Goal: Task Accomplishment & Management: Complete application form

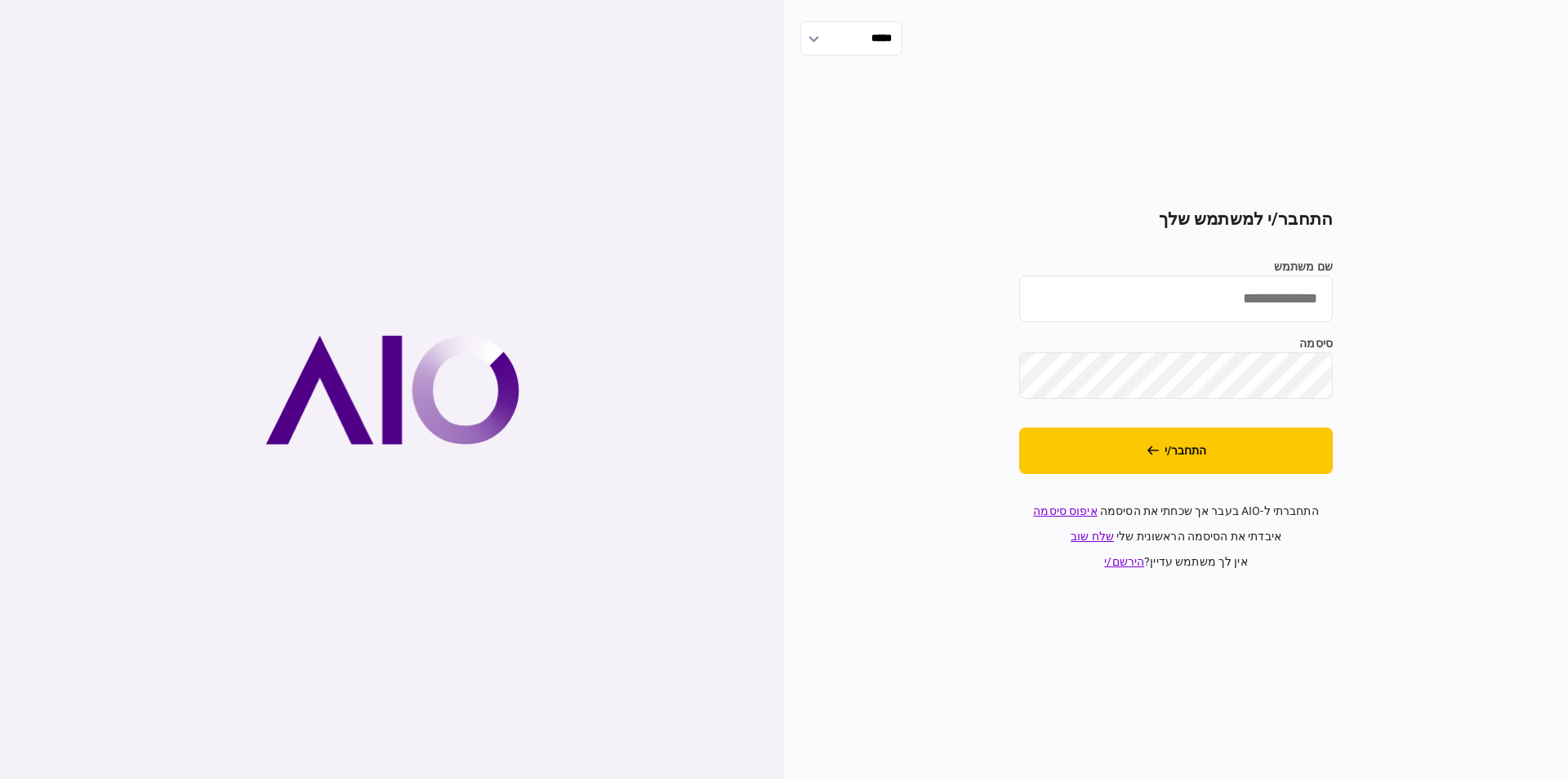
click at [1094, 296] on input "שם משתמש" at bounding box center [1175, 299] width 313 height 47
type input "**********"
click at [1190, 443] on button "התחבר/י" at bounding box center [1175, 451] width 313 height 47
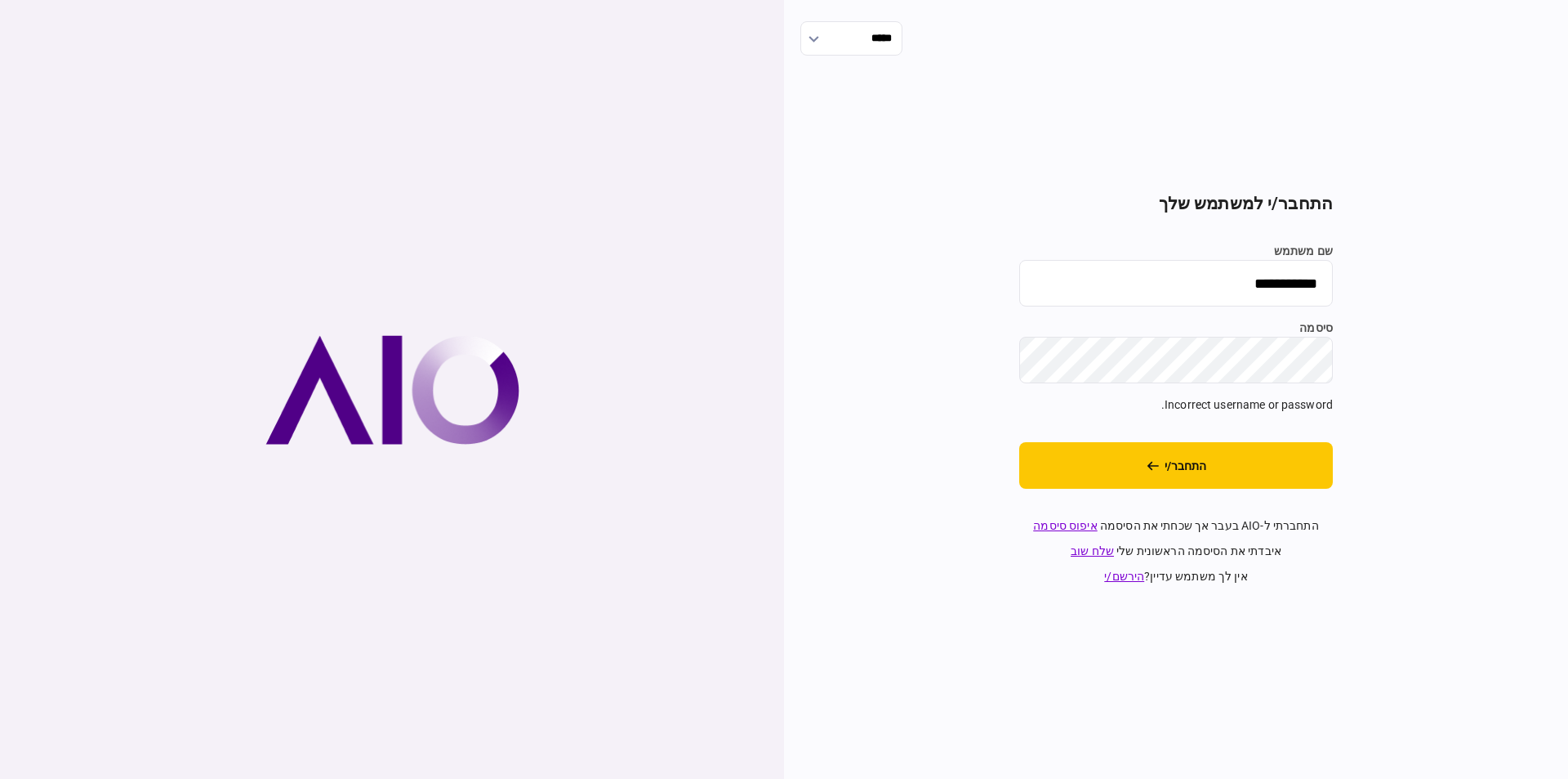
click at [1567, 336] on div "**********" at bounding box center [1176, 389] width 784 height 779
click at [1265, 473] on button "התחבר/י" at bounding box center [1175, 466] width 313 height 47
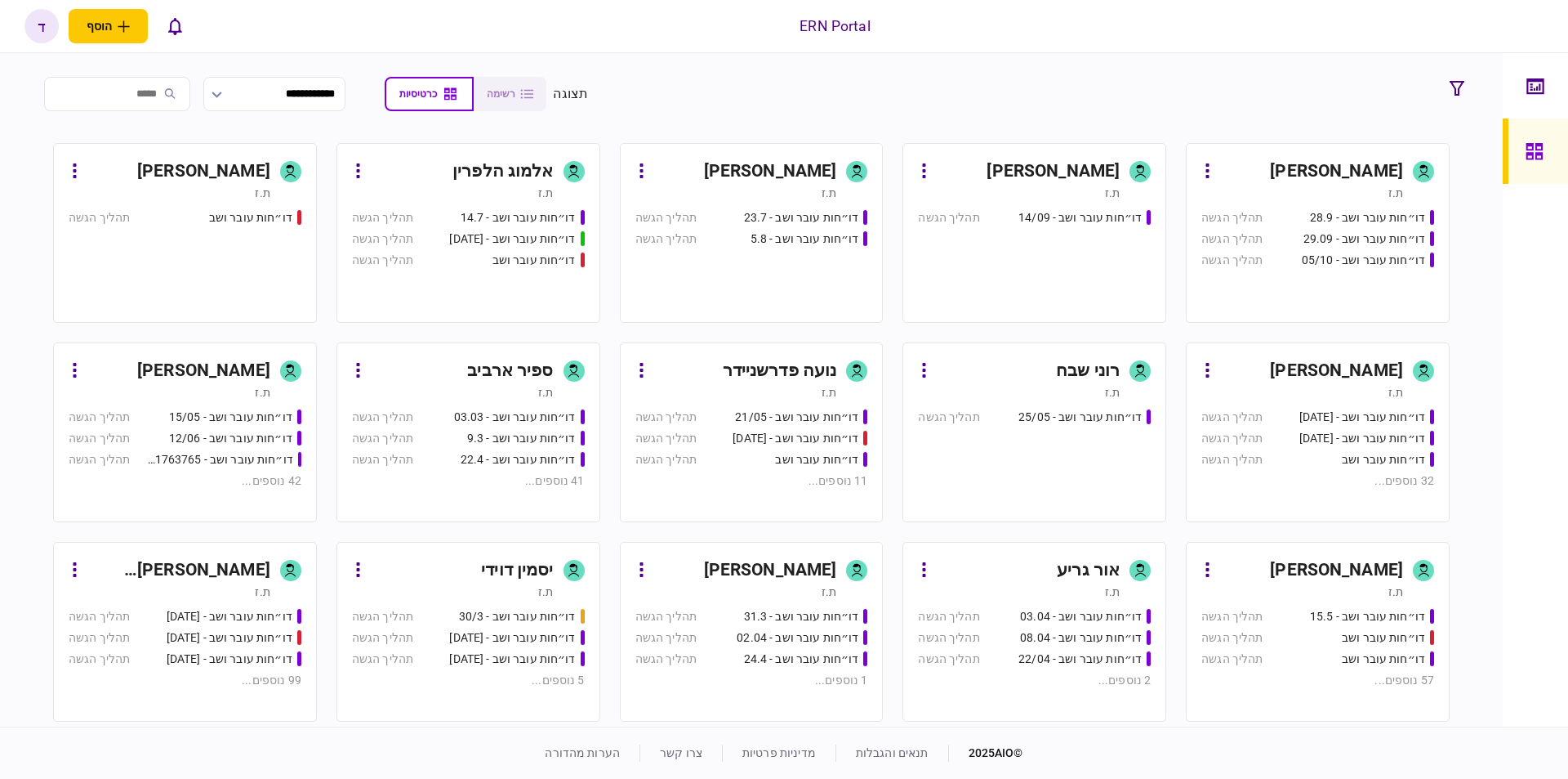
click at [1310, 382] on div "[PERSON_NAME]" at bounding box center [1336, 371] width 133 height 26
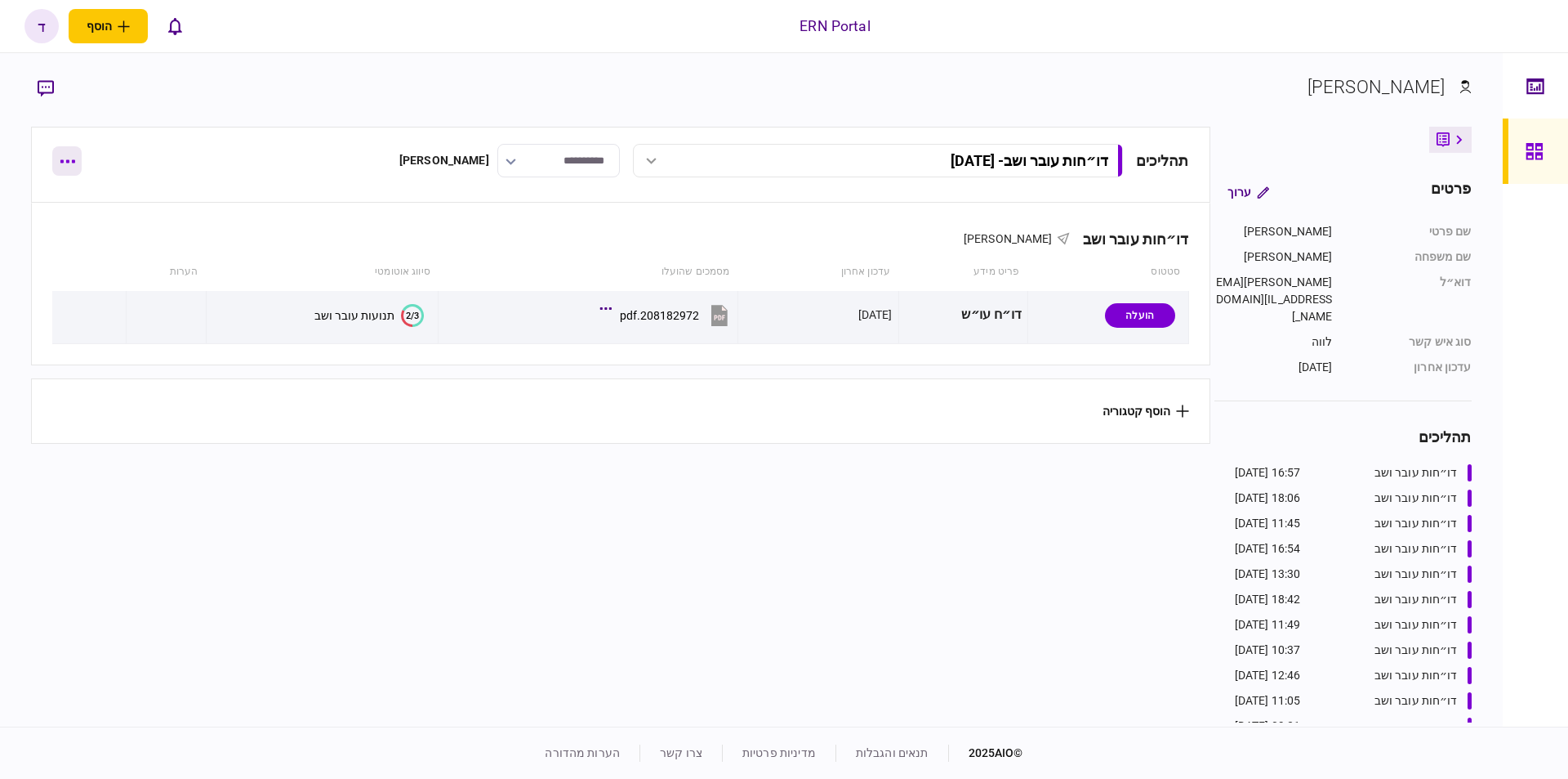
click at [55, 164] on button "button" at bounding box center [67, 161] width 29 height 29
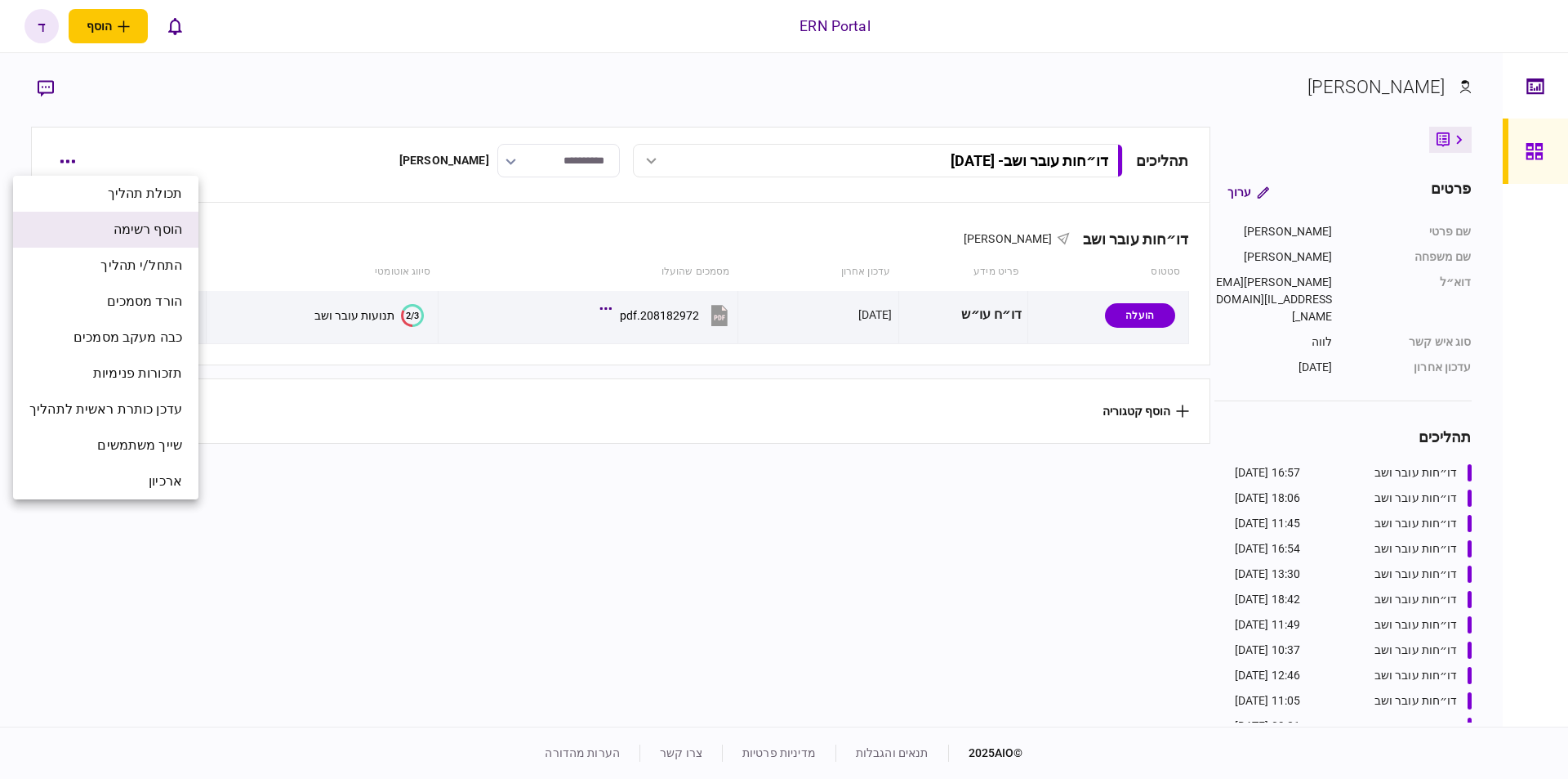
click at [118, 234] on span "הוסף רשימה" at bounding box center [147, 230] width 69 height 19
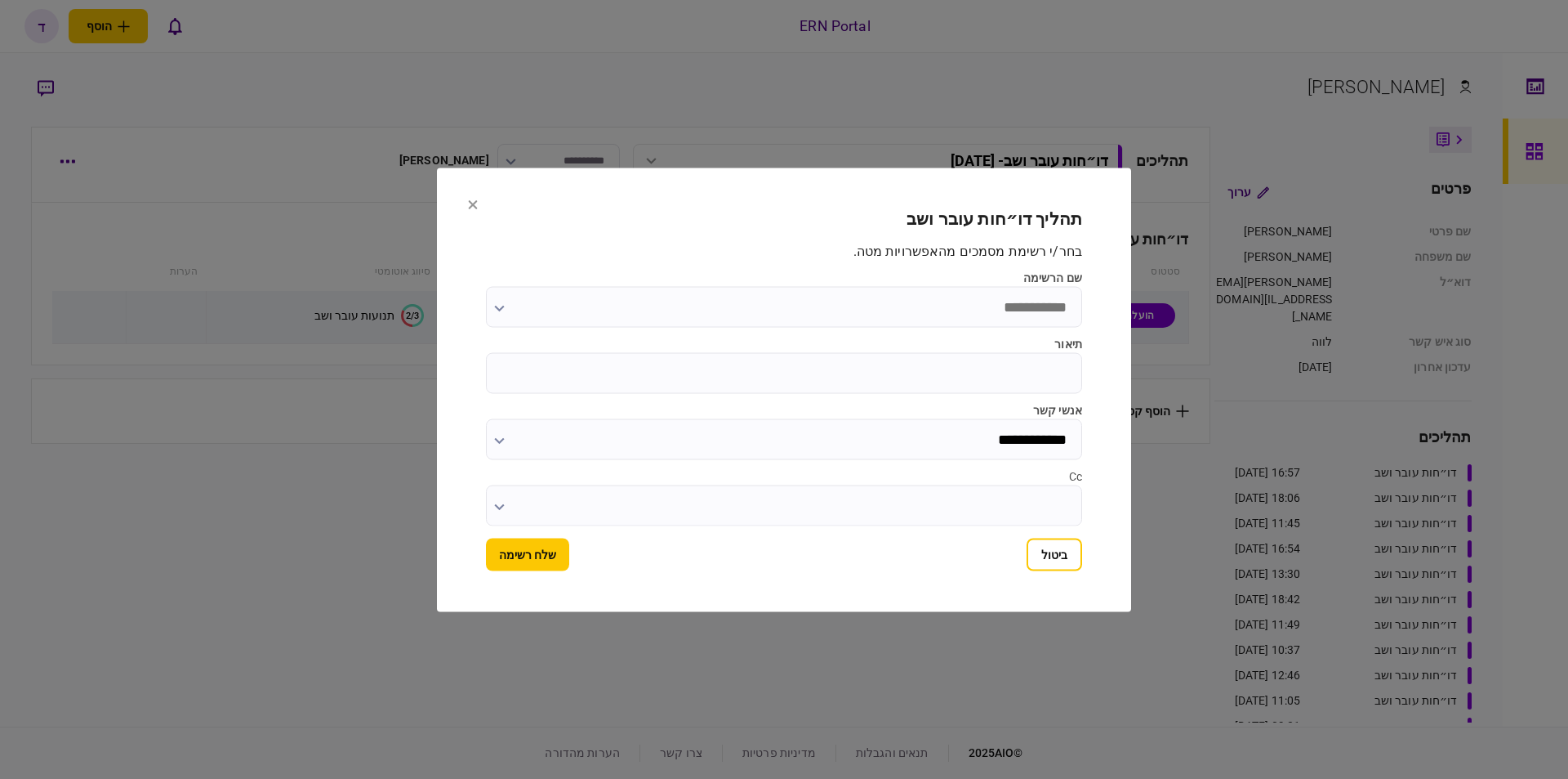
click at [464, 200] on section "**********" at bounding box center [784, 389] width 694 height 443
click at [475, 205] on icon at bounding box center [472, 204] width 9 height 9
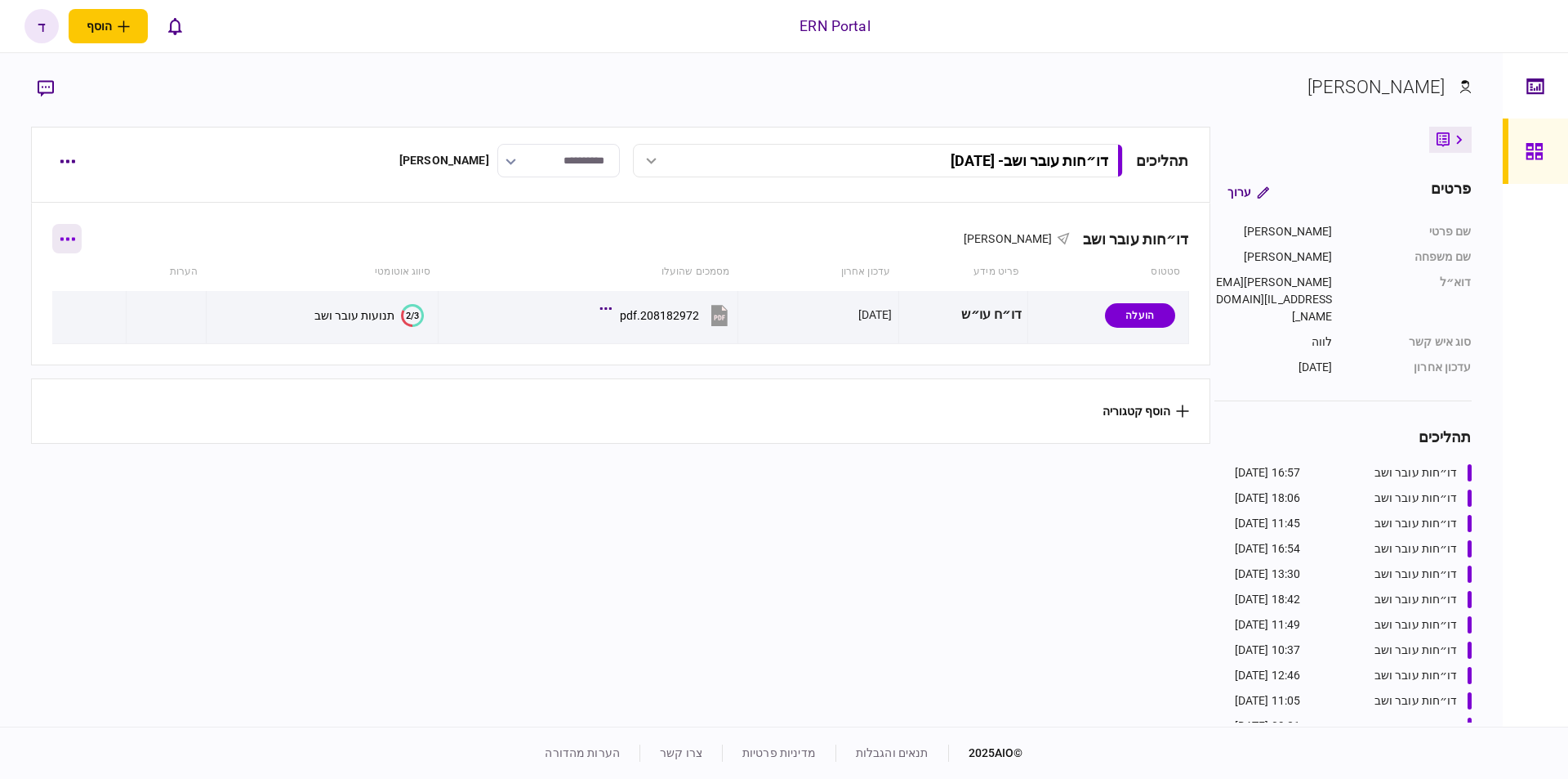
click at [69, 238] on icon "button" at bounding box center [67, 239] width 16 height 4
click at [77, 158] on div at bounding box center [784, 389] width 1568 height 779
click at [72, 156] on button "button" at bounding box center [67, 161] width 29 height 29
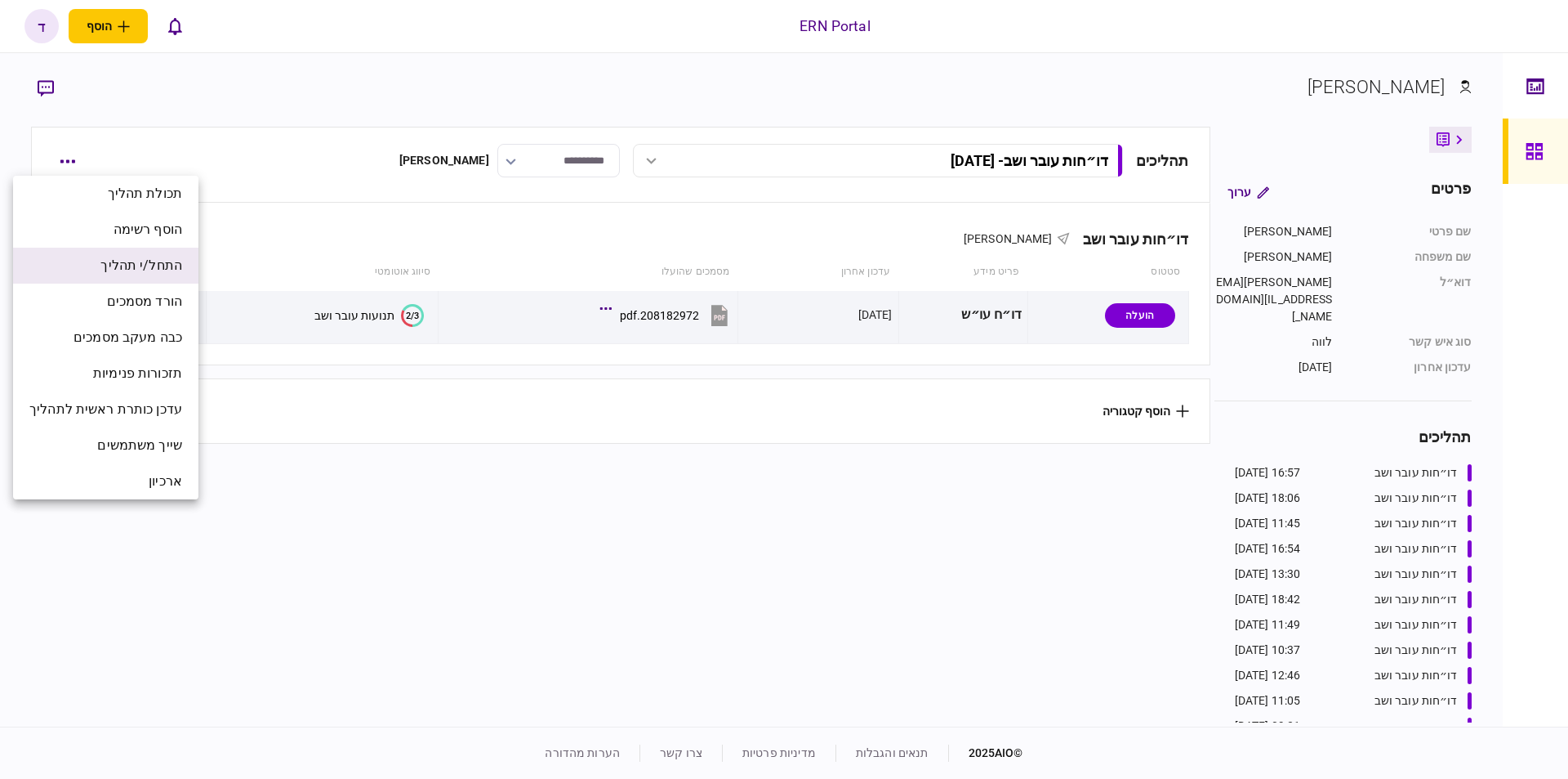
click at [141, 277] on li "התחל/י תהליך" at bounding box center [105, 265] width 185 height 36
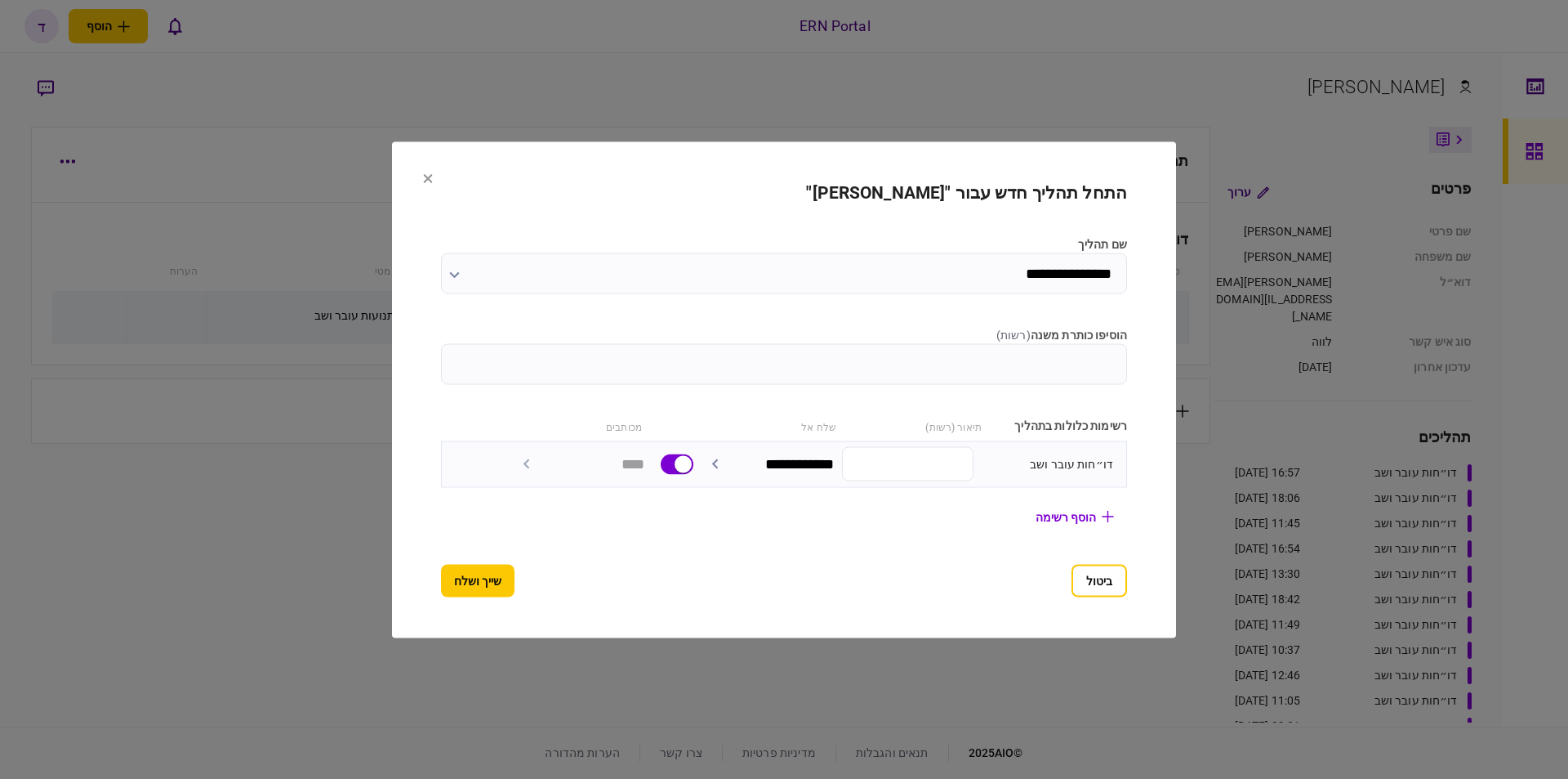
click at [1054, 367] on input "הוסיפו כותרת משנה ( רשות )" at bounding box center [784, 364] width 687 height 41
type input "********"
click at [451, 577] on button "שייך ושלח" at bounding box center [478, 580] width 74 height 33
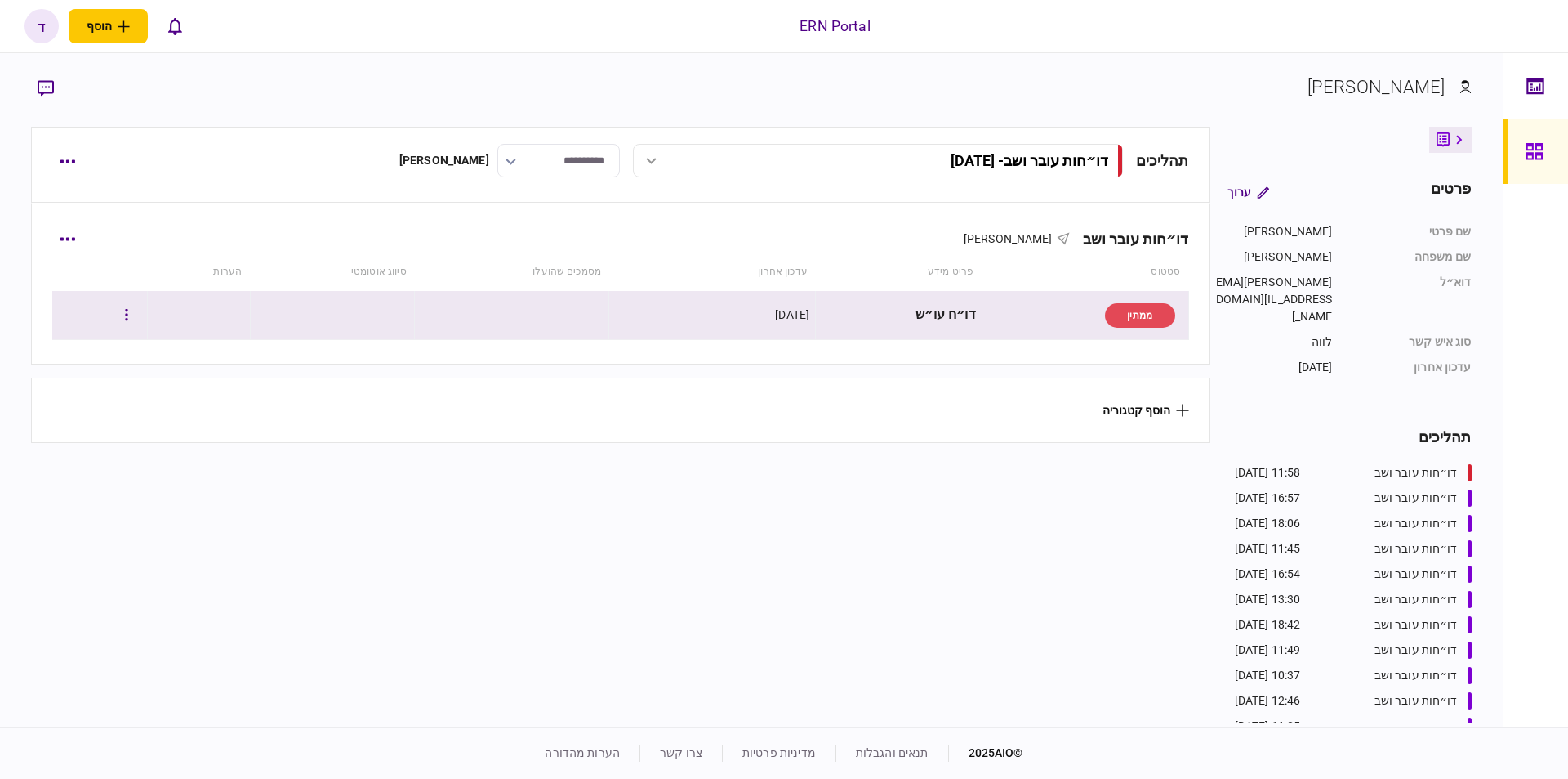
click at [278, 313] on td at bounding box center [333, 315] width 165 height 49
click at [142, 310] on button "button" at bounding box center [126, 315] width 29 height 29
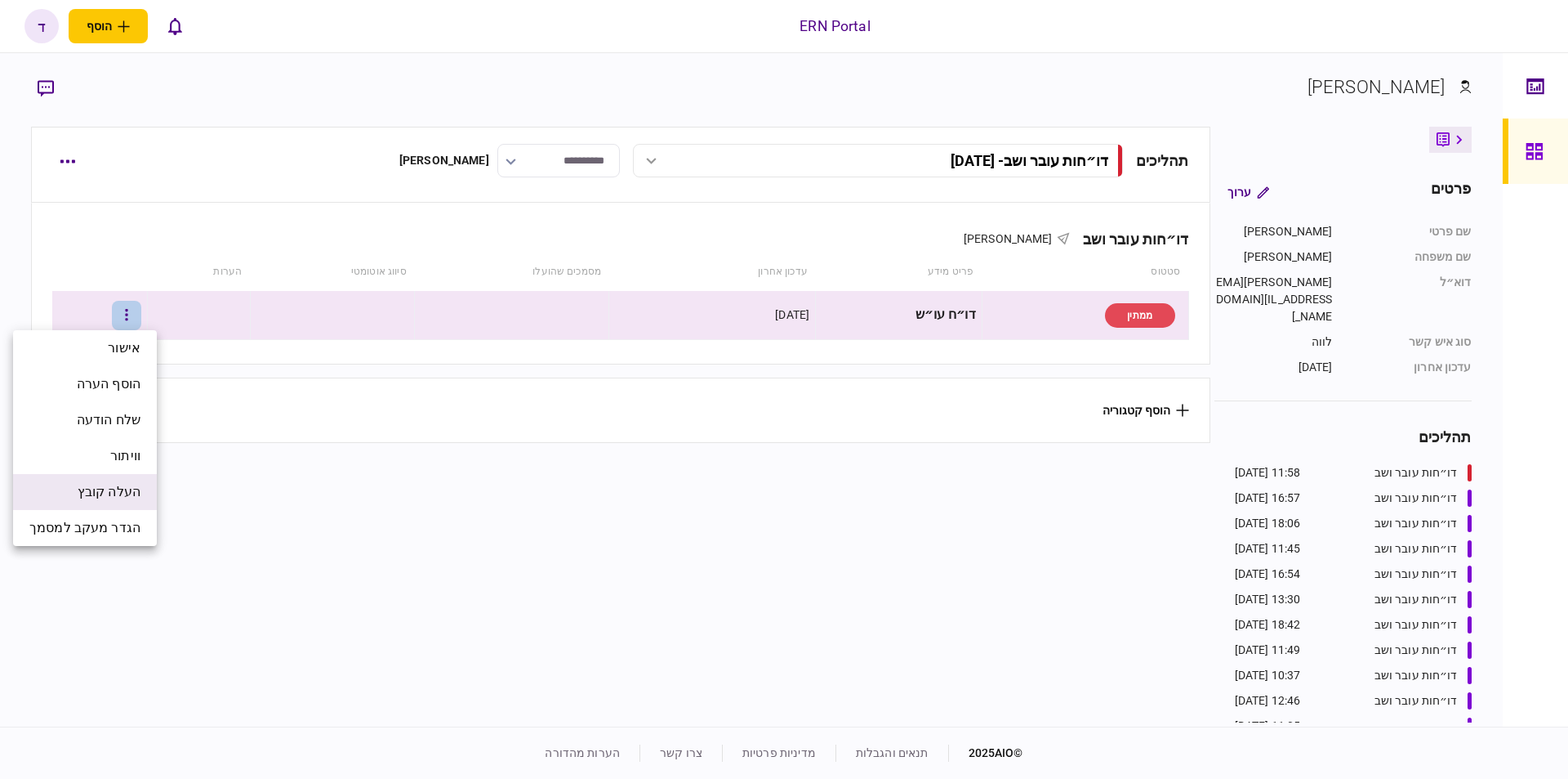
click at [123, 484] on span "העלה קובץ" at bounding box center [109, 492] width 63 height 19
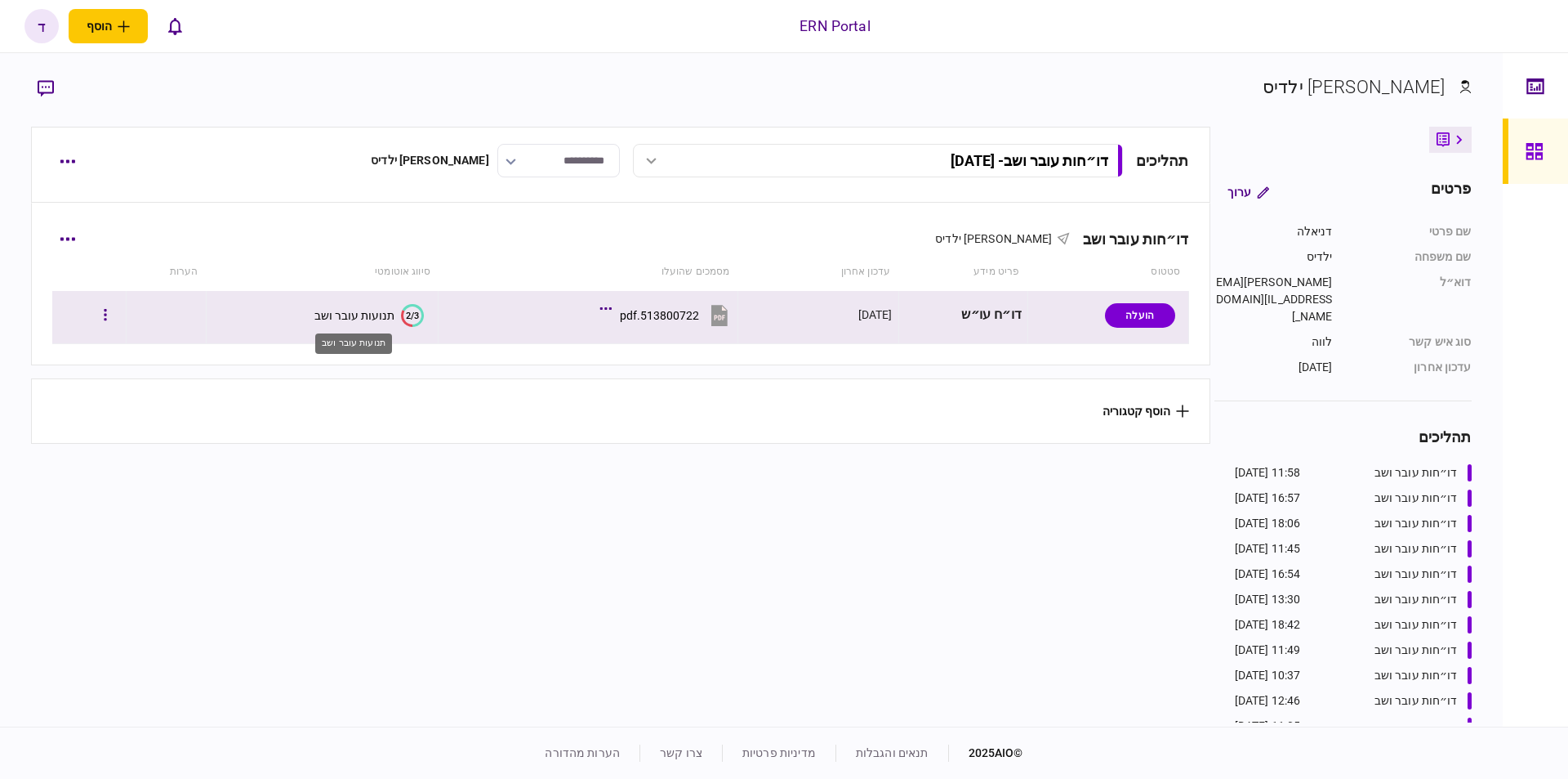
click at [329, 312] on div "תנועות עובר ושב" at bounding box center [354, 314] width 80 height 13
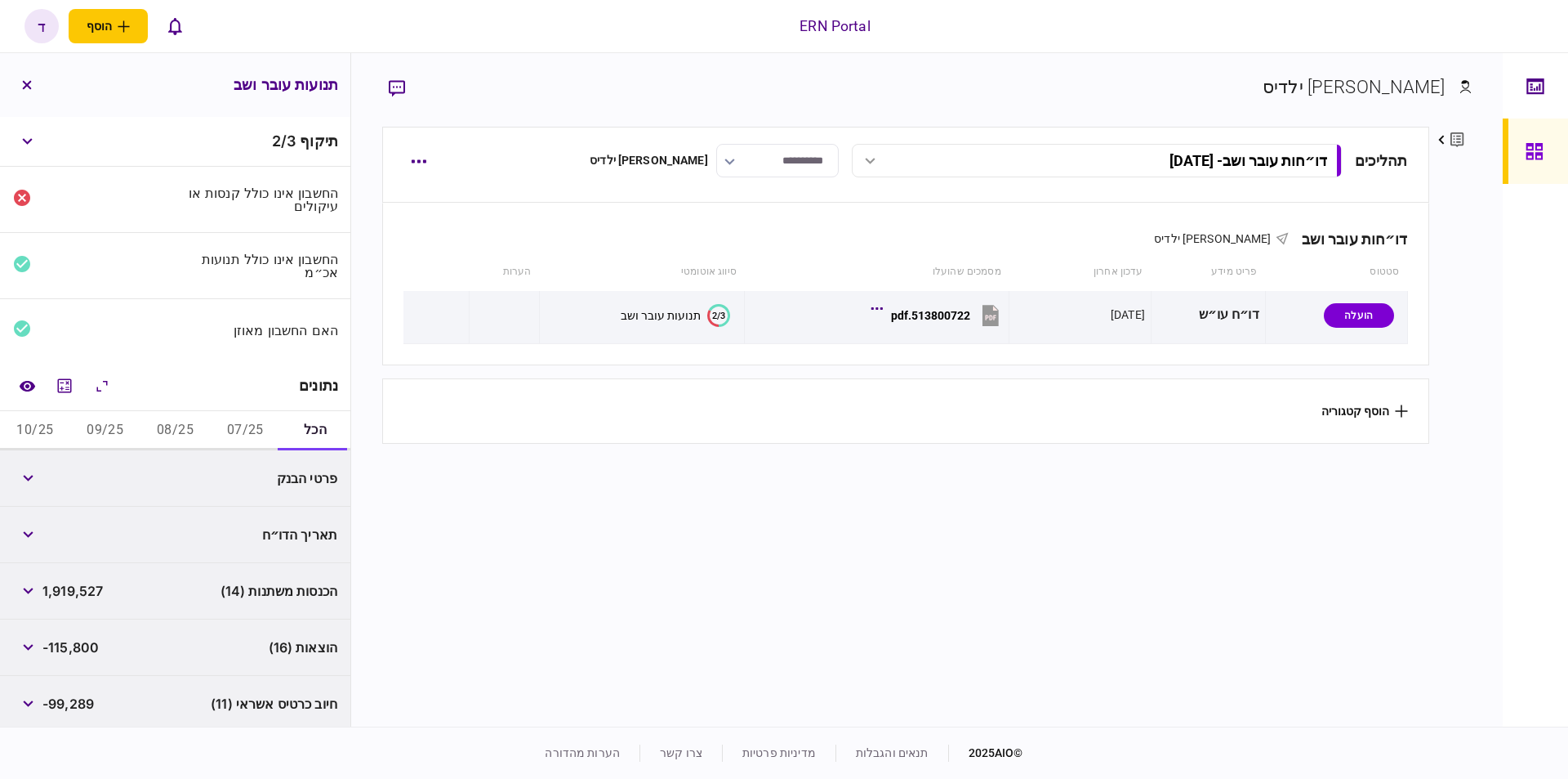
click at [227, 425] on button "07/25" at bounding box center [244, 431] width 70 height 39
